Goal: Transaction & Acquisition: Obtain resource

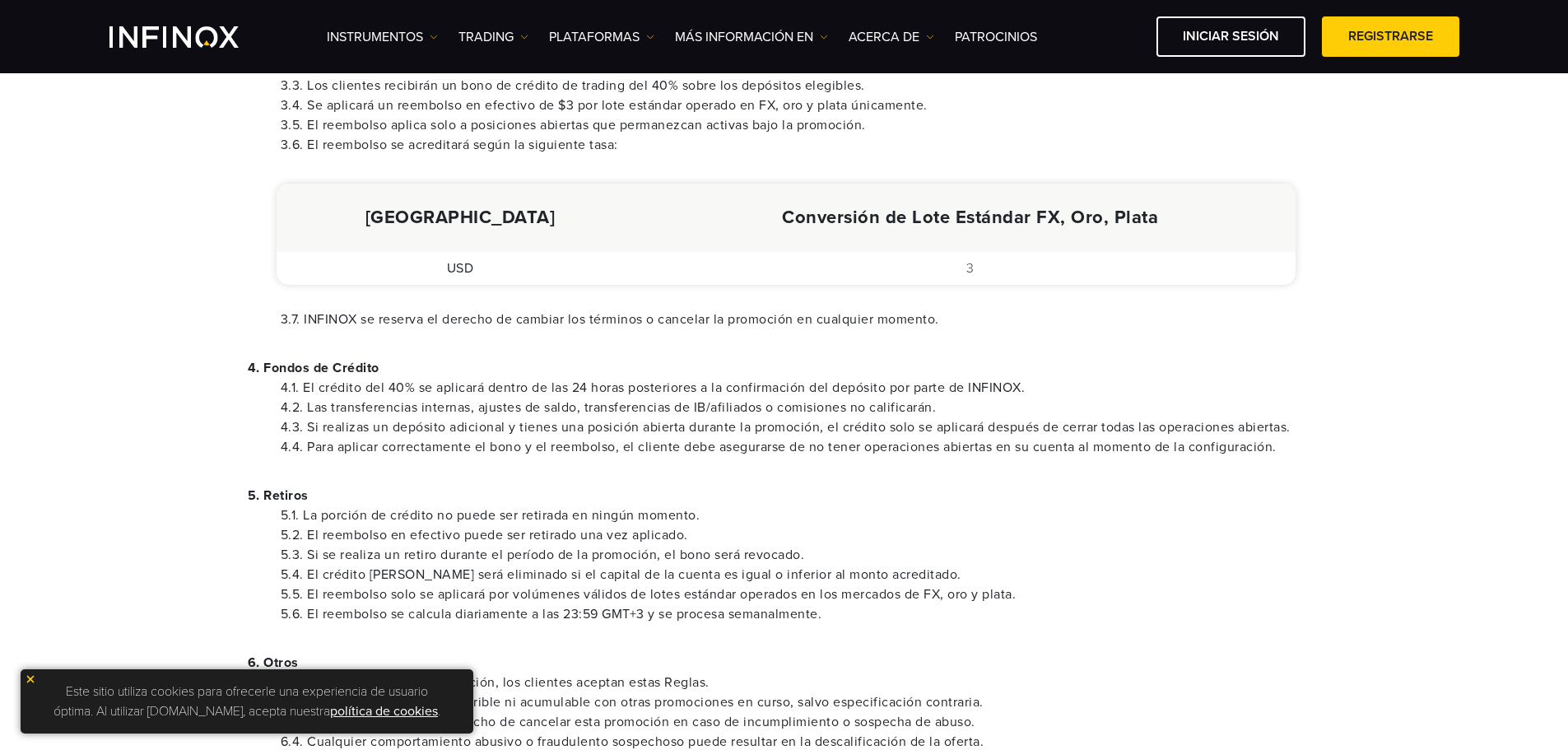
scroll to position [576, 0]
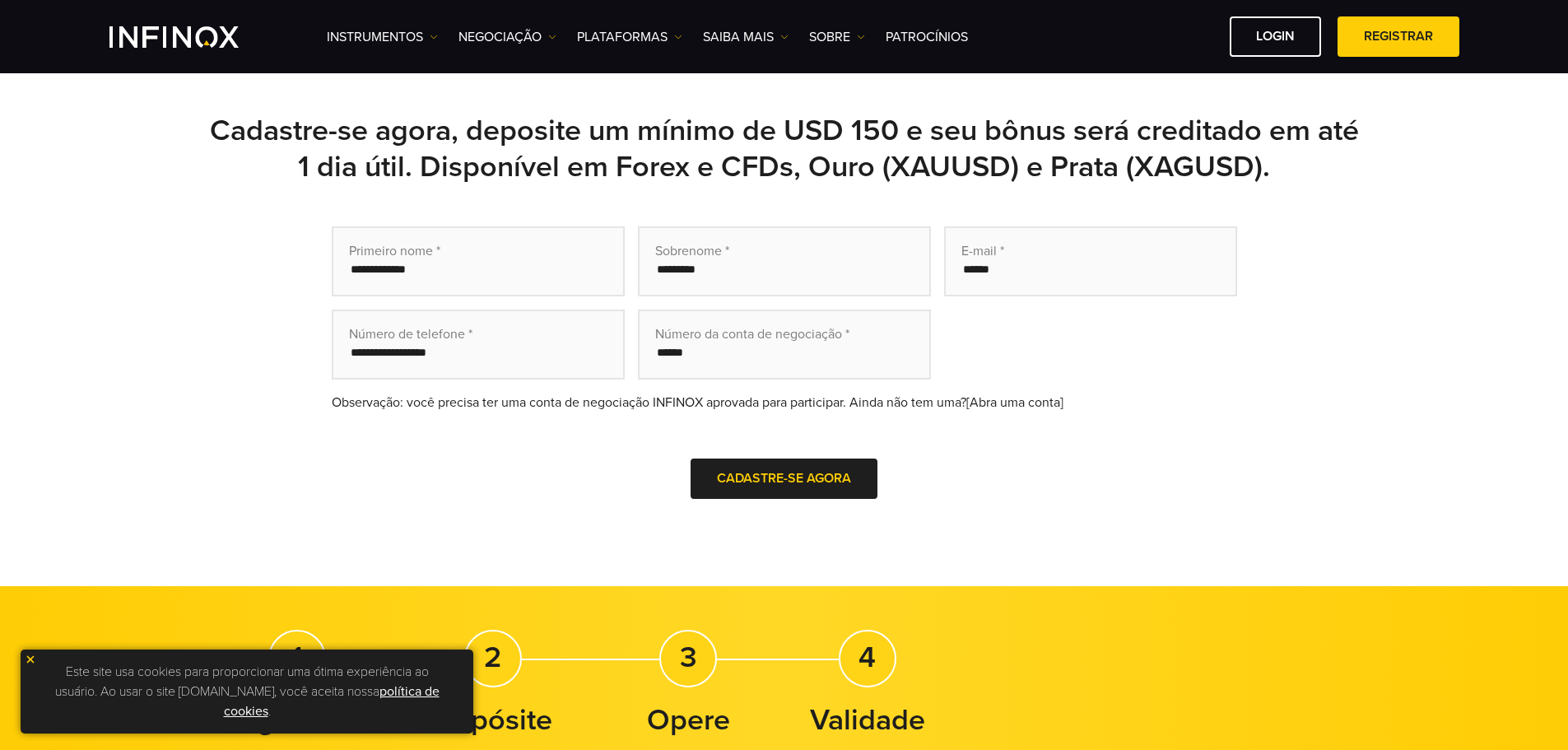
scroll to position [494, 0]
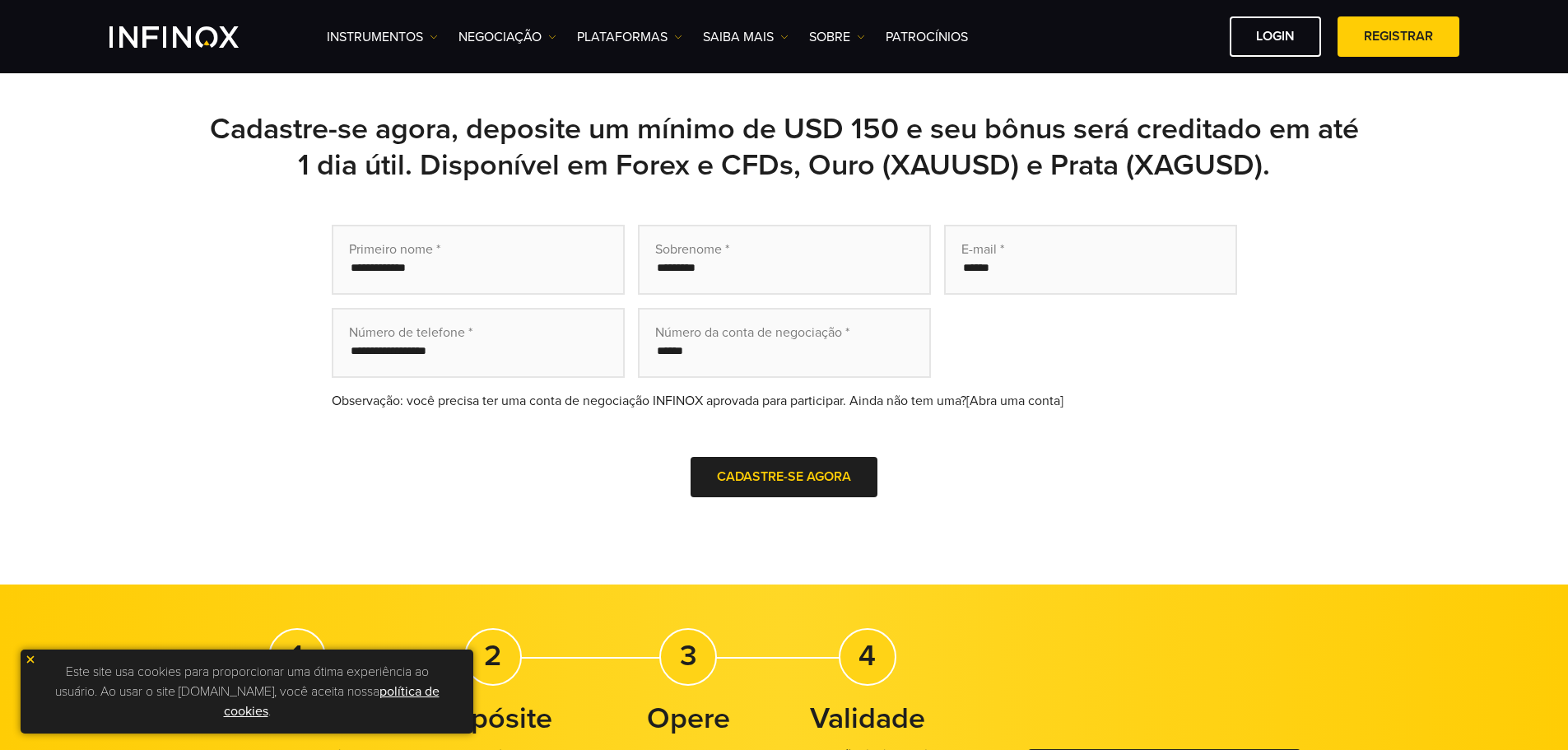
click at [1265, 280] on div "Primeiro nome * Sobrenome * E-mail * Número de telefone * Número da conta de ne…" at bounding box center [784, 384] width 1152 height 319
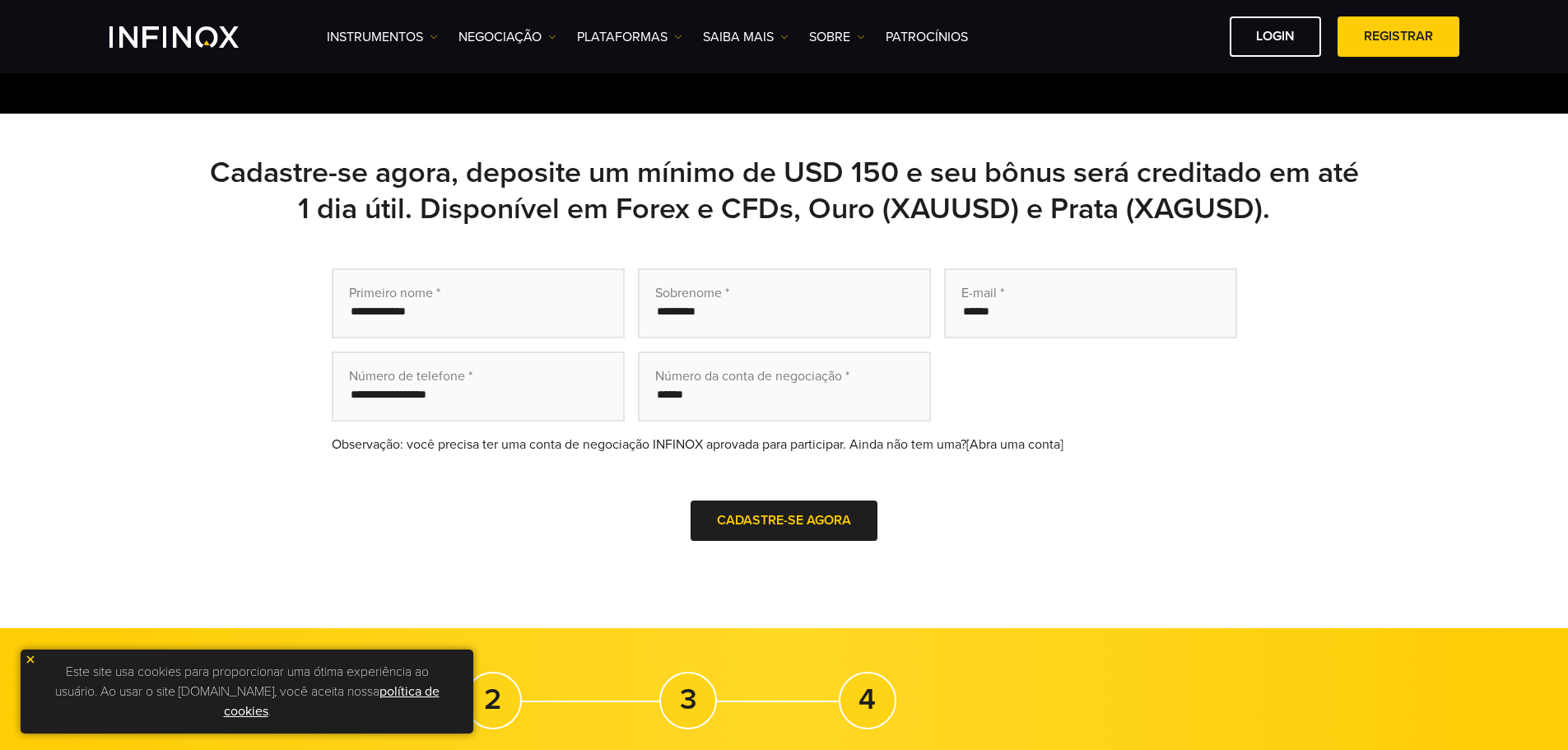
scroll to position [494, 0]
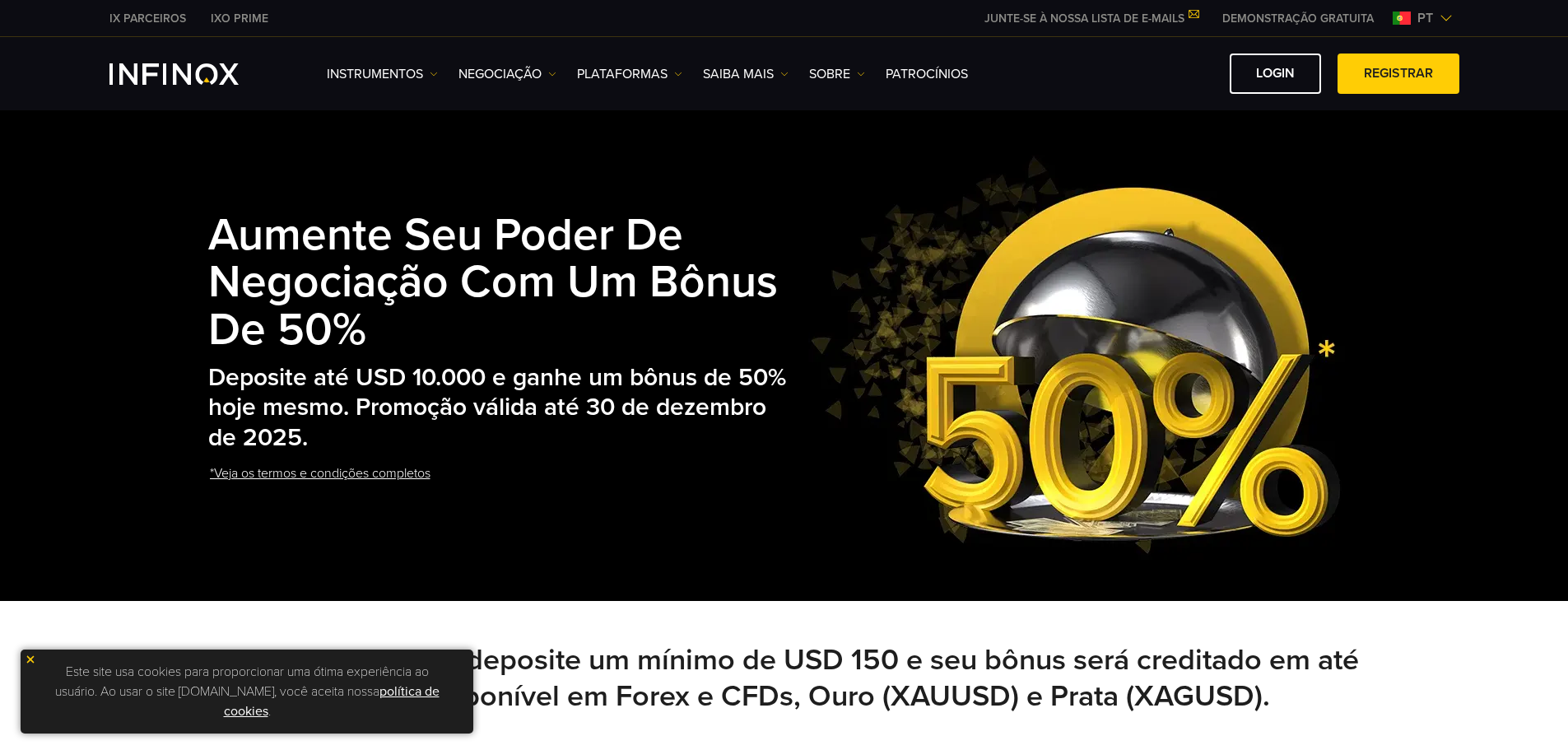
scroll to position [330, 0]
